Goal: Communication & Community: Answer question/provide support

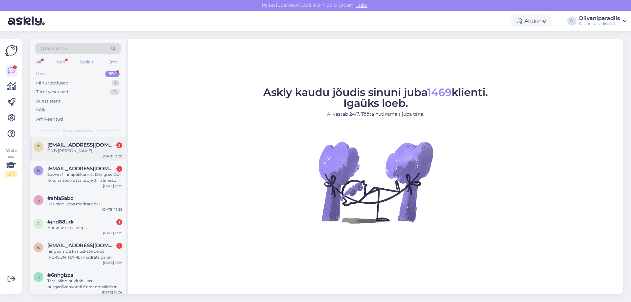
click at [84, 151] on div "С УВ.[PERSON_NAME]" at bounding box center [84, 151] width 75 height 6
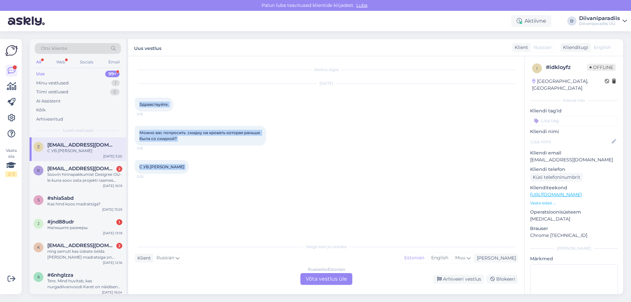
drag, startPoint x: 137, startPoint y: 104, endPoint x: 178, endPoint y: 166, distance: 74.1
click at [178, 166] on div "Vestlus algas Sep 19 2025 Здравствуйте. 3:18 Можно вас попросить скидку на кров…" at bounding box center [329, 148] width 389 height 171
copy div "Здравствуйте. 3:18 Можно вас попросить скидку на кровать которая раньше была со…"
click at [195, 86] on div "Sep 19 2025" at bounding box center [326, 84] width 383 height 6
click at [74, 171] on span "[EMAIL_ADDRESS][DOMAIN_NAME]" at bounding box center [81, 169] width 68 height 6
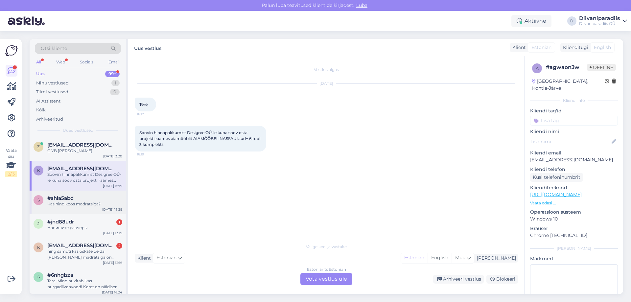
click at [74, 204] on div "Kas hind koos madratsiga?" at bounding box center [84, 204] width 75 height 6
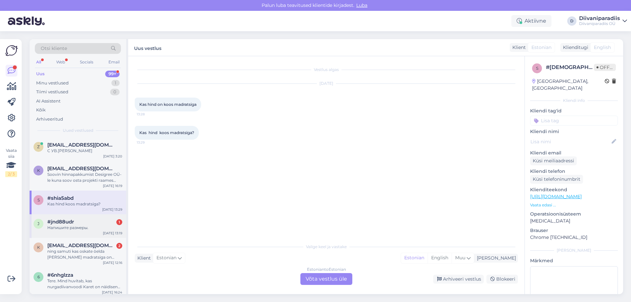
click at [69, 224] on span "#jnd88udr" at bounding box center [60, 222] width 27 height 6
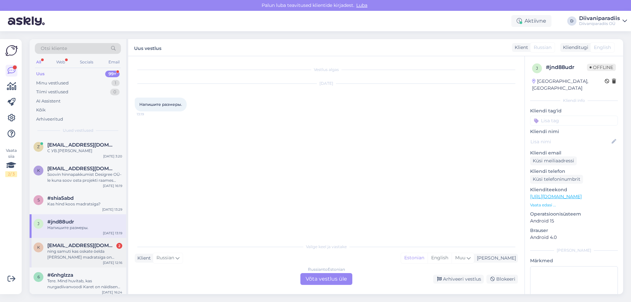
click at [62, 247] on span "[EMAIL_ADDRESS][DOMAIN_NAME]" at bounding box center [81, 246] width 68 height 6
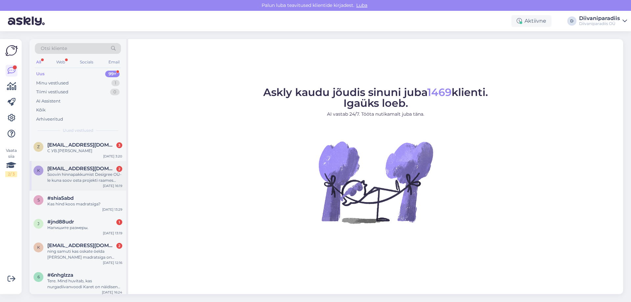
click at [80, 172] on div "Soovin hinnapakkumist Desigree OÜ-le kuna soov osta projekti raames aiamööblit …" at bounding box center [84, 178] width 75 height 12
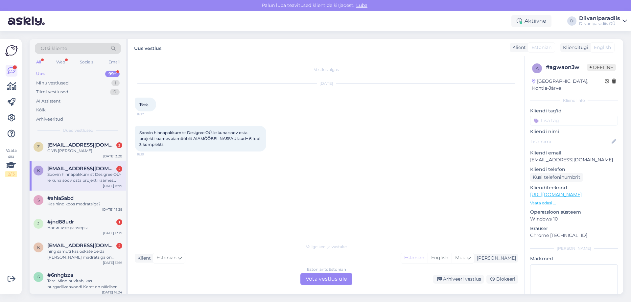
click at [549, 156] on p "[EMAIL_ADDRESS][DOMAIN_NAME]" at bounding box center [574, 159] width 88 height 7
copy p "[EMAIL_ADDRESS][DOMAIN_NAME]"
click at [556, 156] on p "[EMAIL_ADDRESS][DOMAIN_NAME]" at bounding box center [574, 159] width 88 height 7
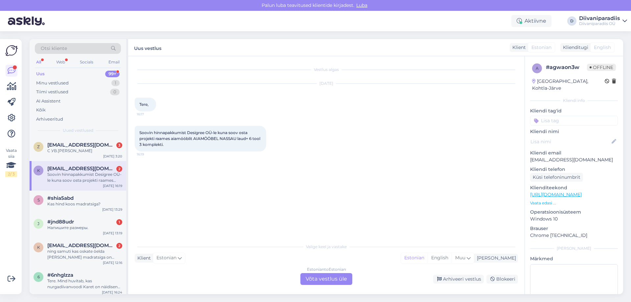
click at [557, 156] on p "[EMAIL_ADDRESS][DOMAIN_NAME]" at bounding box center [574, 159] width 88 height 7
copy p "[EMAIL_ADDRESS][DOMAIN_NAME]"
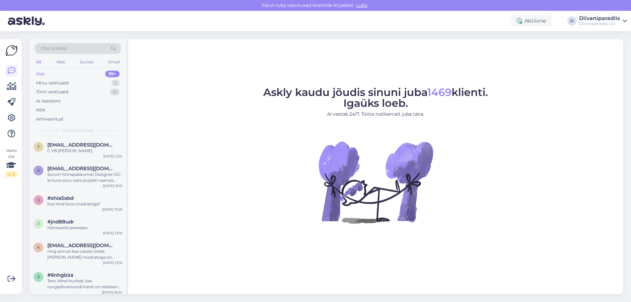
click at [60, 74] on div "Uus 99+" at bounding box center [78, 73] width 86 height 9
click at [64, 80] on div "Minu vestlused" at bounding box center [52, 83] width 33 height 7
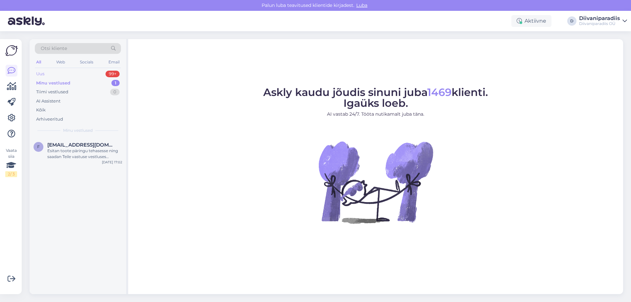
click at [78, 75] on div "Uus 99+" at bounding box center [78, 73] width 86 height 9
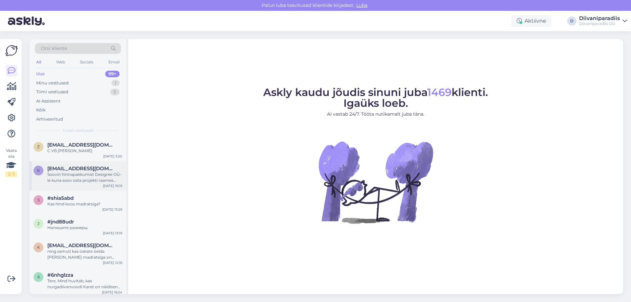
click at [93, 174] on div "Soovin hinnapakkumist Desigree OÜ-le kuna soov osta projekti raames aiamööblit …" at bounding box center [84, 178] width 75 height 12
